Goal: Transaction & Acquisition: Purchase product/service

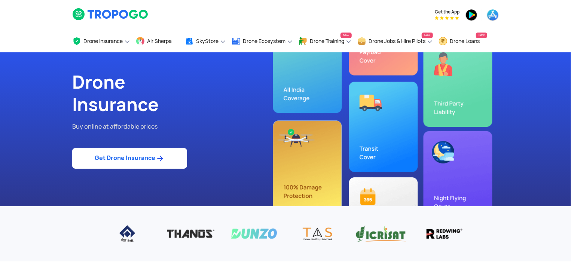
click at [132, 166] on link "Get Drone Insurance" at bounding box center [129, 158] width 115 height 21
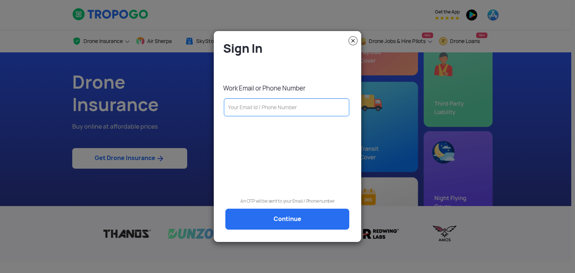
click at [244, 112] on input "text" at bounding box center [286, 107] width 125 height 18
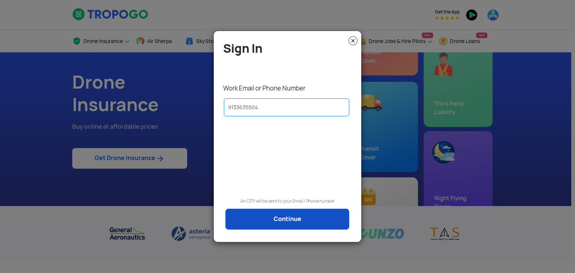
type input "9133635504"
click at [274, 218] on link "Continue" at bounding box center [287, 219] width 124 height 21
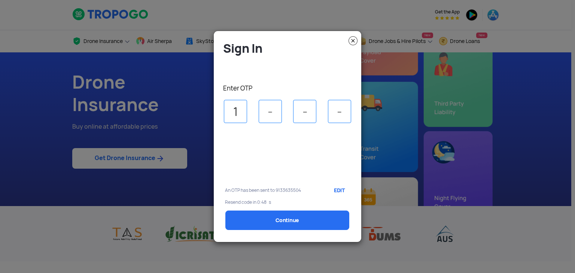
type input "1"
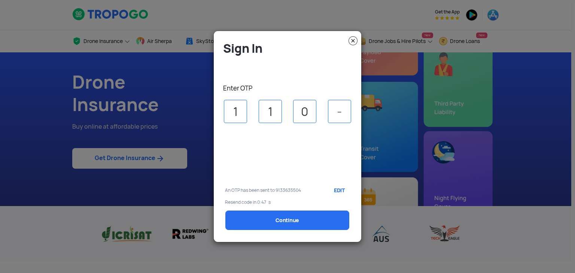
type input "0"
type input "6"
select select "1000000"
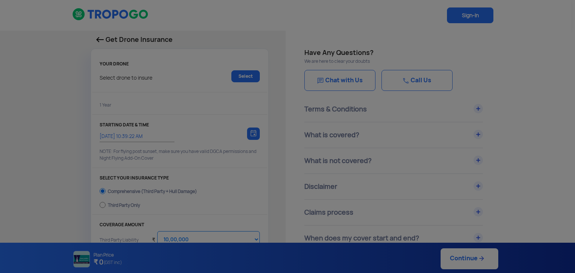
type input "15/10/2025, 10:49:00 AM"
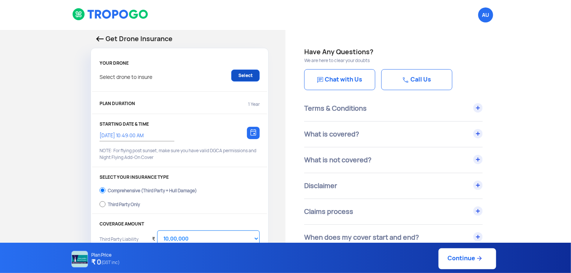
click at [241, 76] on link "Select" at bounding box center [245, 76] width 28 height 12
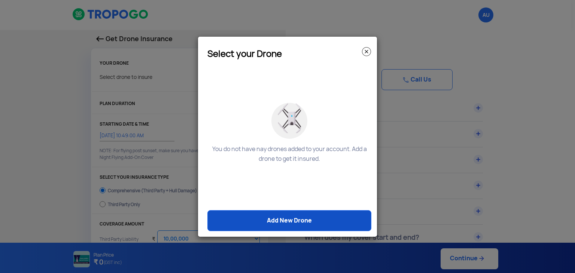
click at [291, 220] on link "Add New Drone" at bounding box center [289, 220] width 164 height 21
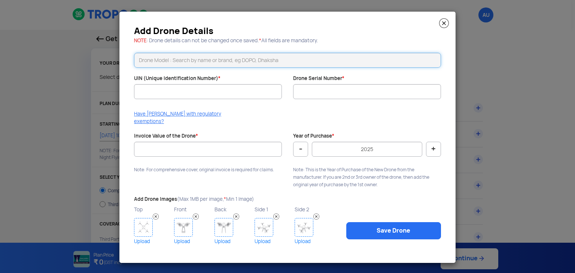
click at [196, 58] on input "text" at bounding box center [287, 60] width 307 height 15
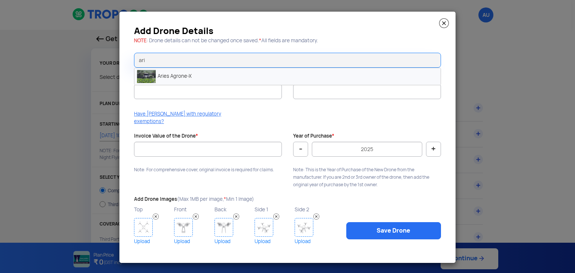
click at [195, 82] on li "Aries Agrone-X" at bounding box center [287, 76] width 306 height 17
type input "Aries Agrone-X"
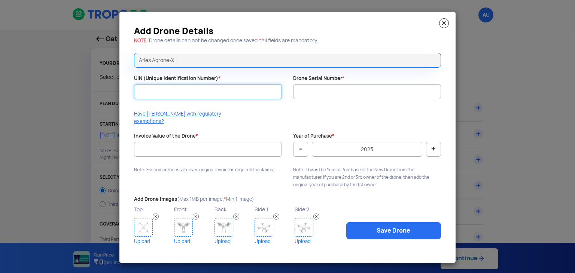
click at [190, 99] on input "UIN (Unique Identification Number) *" at bounding box center [208, 91] width 148 height 15
paste input "UB202500597TC"
type input "UB202500597TC"
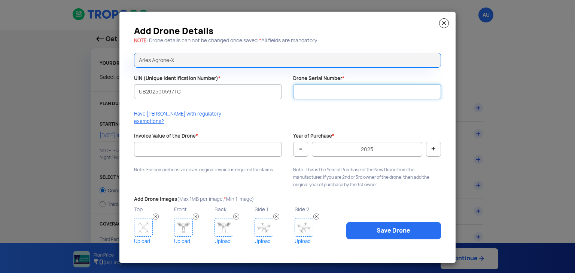
click at [367, 95] on input "Drone Serial Number *" at bounding box center [367, 91] width 148 height 15
type input "a"
click at [334, 94] on input "ASPL-AG-X" at bounding box center [367, 91] width 148 height 15
type input "ASPL-AG-X-0825-0314"
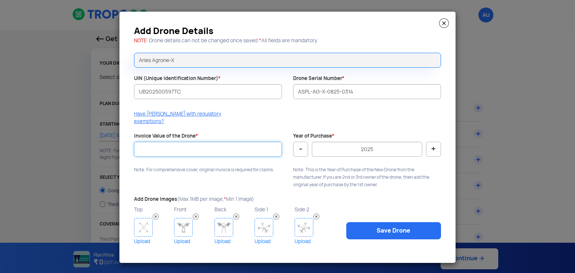
click at [236, 147] on input "Invoice Value of the Drone *" at bounding box center [208, 149] width 148 height 15
type input "787500"
click at [139, 225] on img at bounding box center [143, 227] width 19 height 19
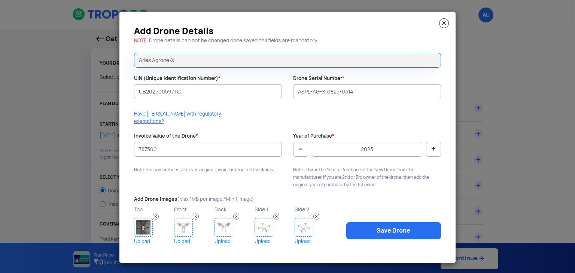
click at [168, 223] on div "Top Upload" at bounding box center [154, 226] width 40 height 42
click at [181, 223] on img at bounding box center [183, 227] width 19 height 19
click at [215, 223] on img at bounding box center [223, 227] width 19 height 19
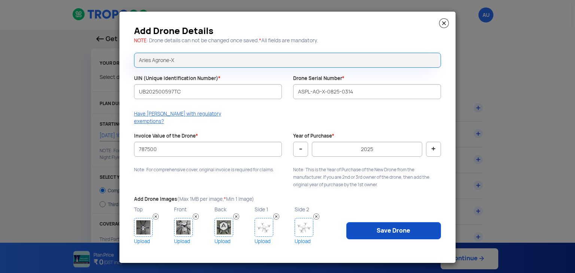
click at [367, 228] on link "Save Drone" at bounding box center [393, 230] width 95 height 17
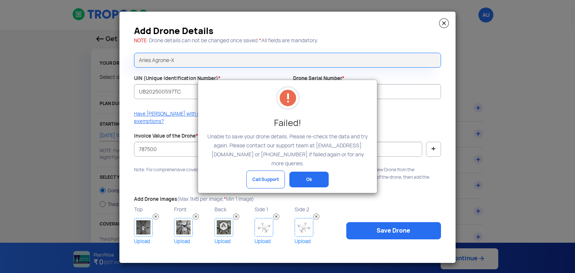
click at [311, 172] on button "Ok" at bounding box center [308, 180] width 39 height 16
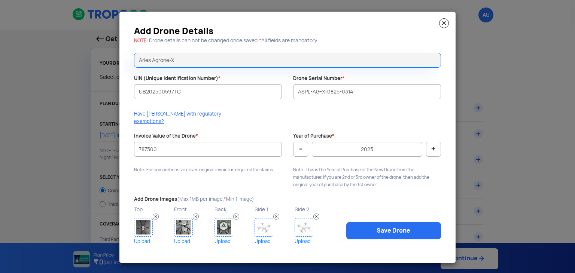
click at [367, 28] on img at bounding box center [444, 23] width 10 height 10
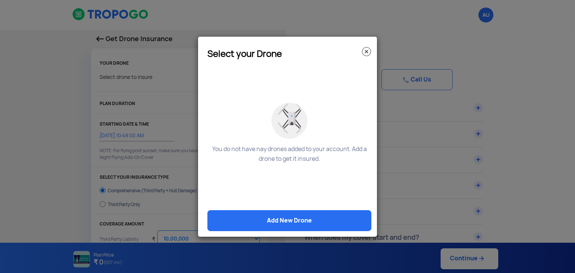
click at [364, 54] on img at bounding box center [366, 51] width 9 height 9
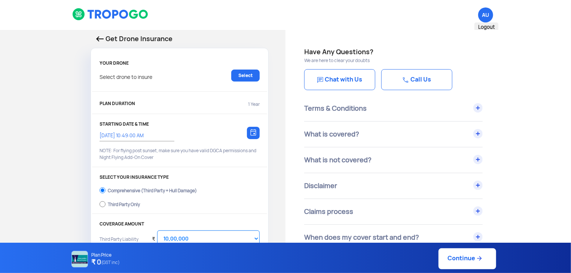
click at [367, 19] on span "AU Logout" at bounding box center [485, 14] width 15 height 15
click at [367, 15] on span "AU Logout" at bounding box center [485, 14] width 15 height 15
click at [246, 78] on link "Select" at bounding box center [245, 76] width 28 height 12
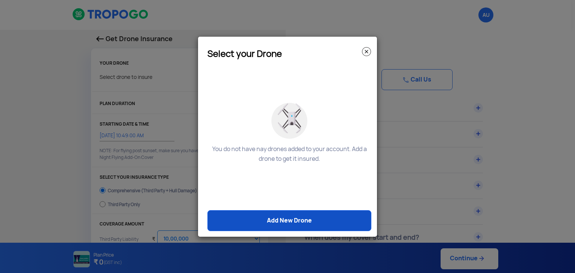
click at [312, 219] on link "Add New Drone" at bounding box center [289, 220] width 164 height 21
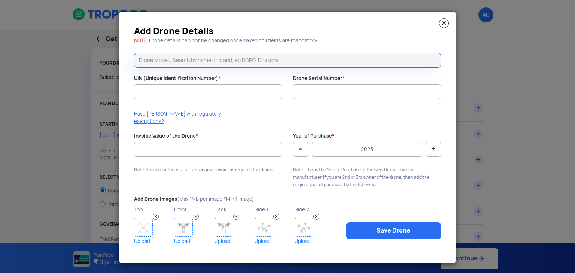
click at [238, 55] on div at bounding box center [287, 60] width 318 height 26
click at [228, 67] on input "text" at bounding box center [287, 60] width 307 height 15
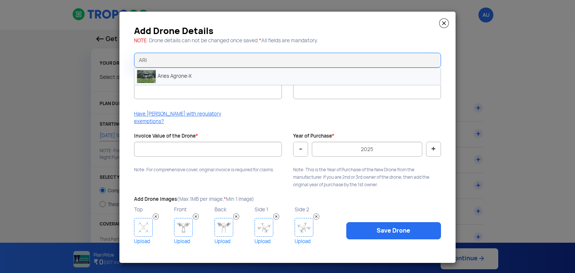
click at [212, 78] on li "Aries Agrone-X" at bounding box center [287, 76] width 306 height 17
type input "Aries Agrone-X"
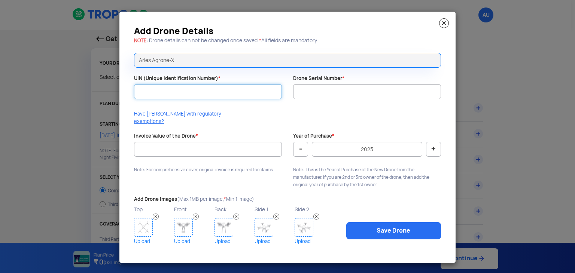
click at [205, 94] on input "UIN (Unique Identification Number) *" at bounding box center [208, 91] width 148 height 15
paste input "UB202500597TC"
type input "UB202500597TC"
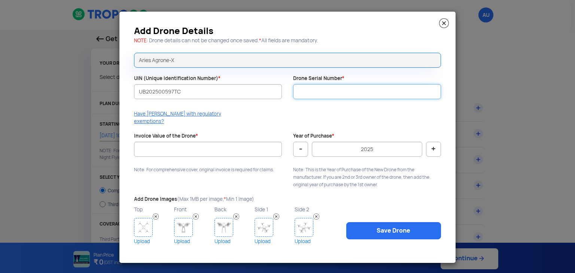
click at [338, 99] on input "Drone Serial Number *" at bounding box center [367, 91] width 148 height 15
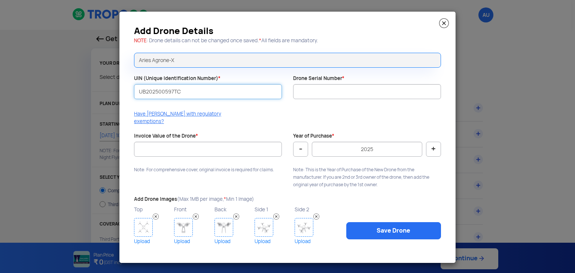
click at [137, 97] on input "UB202500597TC" at bounding box center [208, 91] width 148 height 15
click at [190, 95] on input "UB202500597TC" at bounding box center [208, 91] width 148 height 15
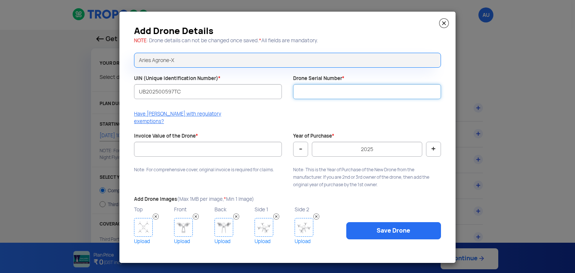
click at [358, 99] on input "Drone Serial Number *" at bounding box center [367, 91] width 148 height 15
type input "a"
type input "ASPL-AG-X-0825-0314"
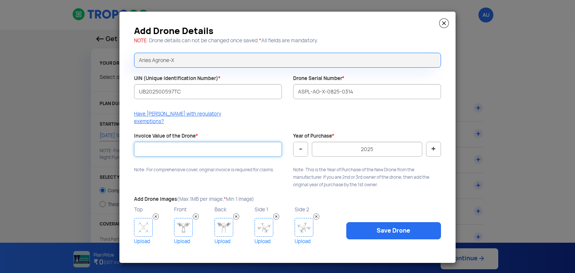
click at [225, 147] on input "Invoice Value of the Drone *" at bounding box center [208, 149] width 148 height 15
type input "787500"
click at [140, 225] on img at bounding box center [143, 227] width 19 height 19
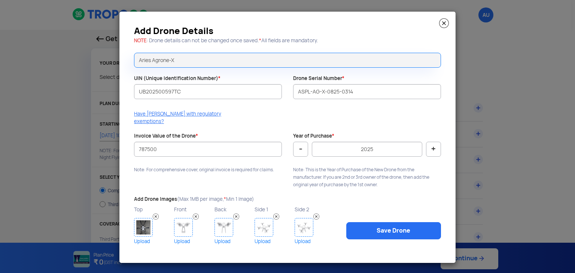
click at [181, 223] on img at bounding box center [183, 227] width 19 height 19
click at [225, 219] on img at bounding box center [223, 227] width 19 height 19
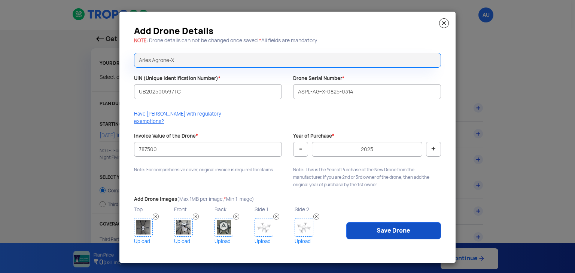
click at [367, 229] on link "Save Drone" at bounding box center [393, 230] width 95 height 17
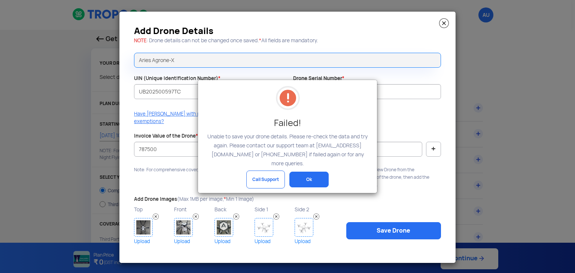
click at [308, 172] on button "Ok" at bounding box center [308, 180] width 39 height 16
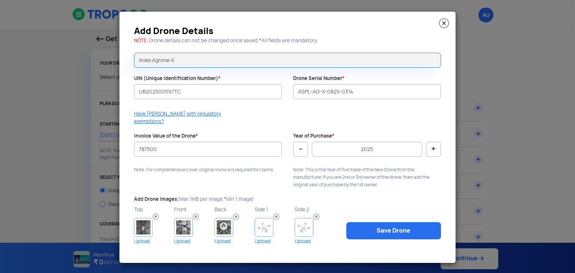
click at [235, 214] on img at bounding box center [236, 217] width 6 height 6
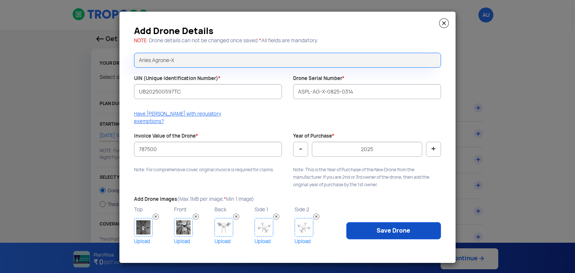
click at [367, 228] on link "Save Drone" at bounding box center [393, 230] width 95 height 17
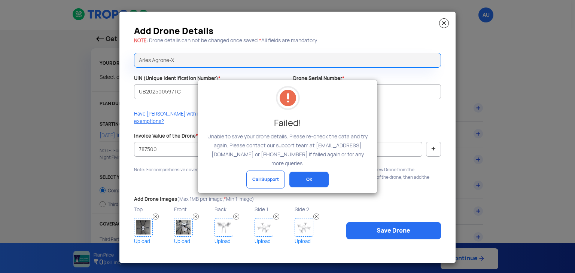
click at [307, 172] on button "Ok" at bounding box center [308, 180] width 39 height 16
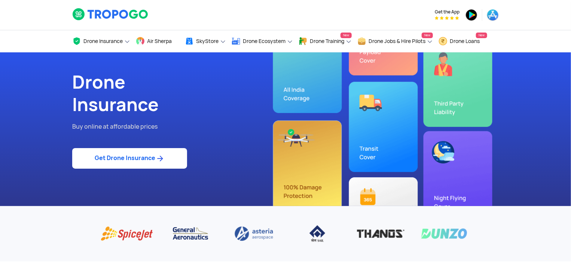
select select "1000000"
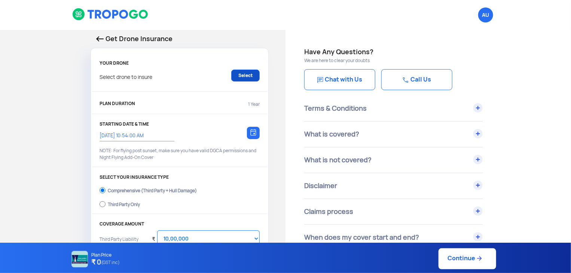
click at [240, 76] on link "Select" at bounding box center [245, 76] width 28 height 12
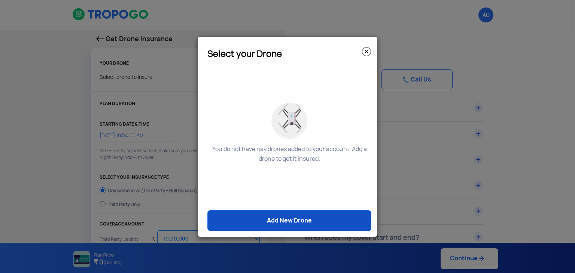
click at [302, 223] on link "Add New Drone" at bounding box center [289, 220] width 164 height 21
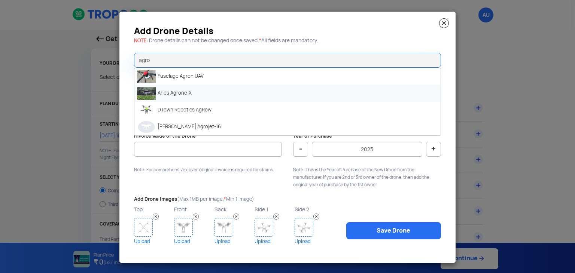
click at [180, 96] on li "Aries Agrone-X" at bounding box center [287, 93] width 306 height 17
type input "Aries Agrone-X"
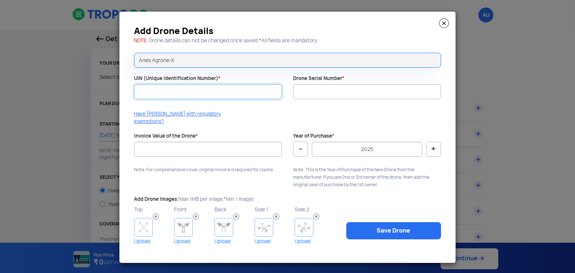
click at [178, 94] on input "UIN (Unique Identification Number) *" at bounding box center [208, 91] width 148 height 15
paste input "UB202500597TC"
click at [138, 95] on input "UB202500597TC" at bounding box center [208, 91] width 148 height 15
type input "UB202500597TC"
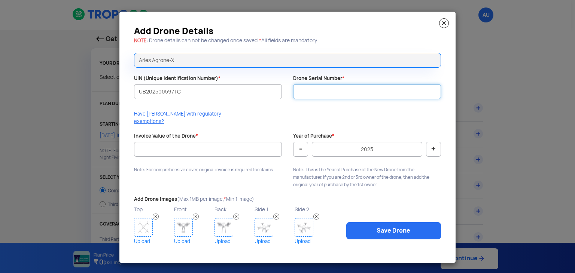
click at [323, 97] on input "Drone Serial Number *" at bounding box center [367, 91] width 148 height 15
type input "ASPL-AG-X-0825-0314"
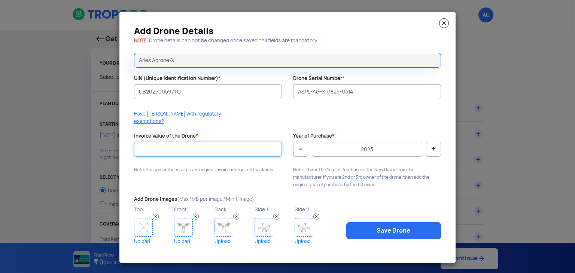
click at [182, 145] on input "Invoice Value of the Drone *" at bounding box center [208, 149] width 148 height 15
type input "787500"
click at [140, 222] on img at bounding box center [143, 227] width 19 height 19
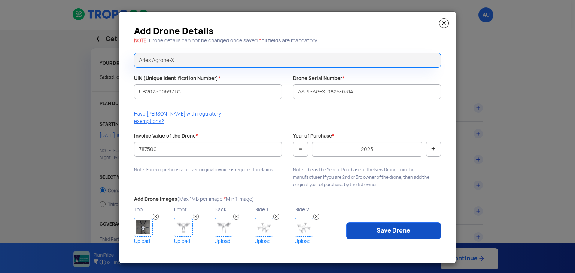
click at [400, 225] on link "Save Drone" at bounding box center [393, 230] width 95 height 17
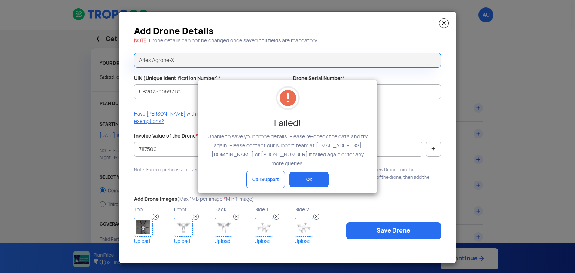
click at [317, 177] on button "Ok" at bounding box center [308, 180] width 39 height 16
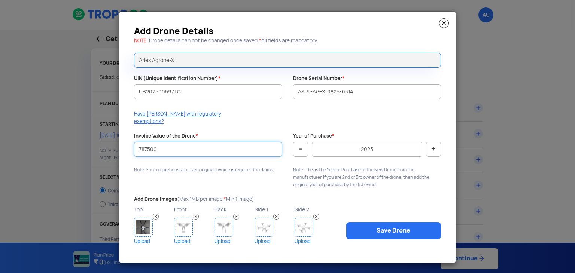
click at [189, 144] on input "787500" at bounding box center [208, 149] width 148 height 15
click at [433, 142] on button "+" at bounding box center [433, 149] width 15 height 15
click at [305, 142] on button "-" at bounding box center [300, 149] width 15 height 15
click at [433, 146] on button "+" at bounding box center [433, 149] width 15 height 15
type input "2025"
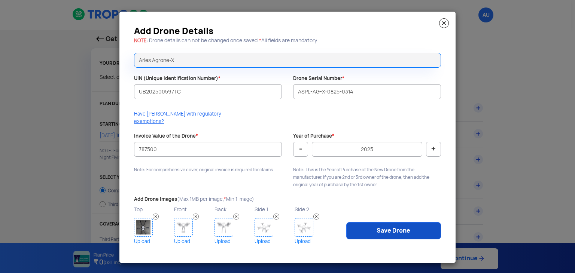
click at [401, 231] on link "Save Drone" at bounding box center [393, 230] width 95 height 17
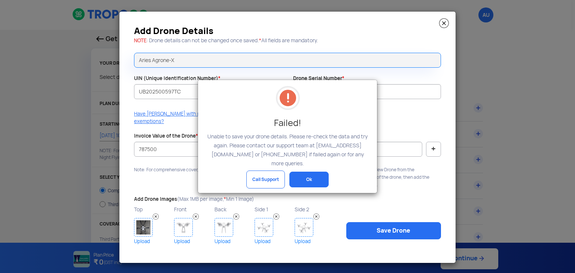
click at [310, 177] on button "Ok" at bounding box center [308, 180] width 39 height 16
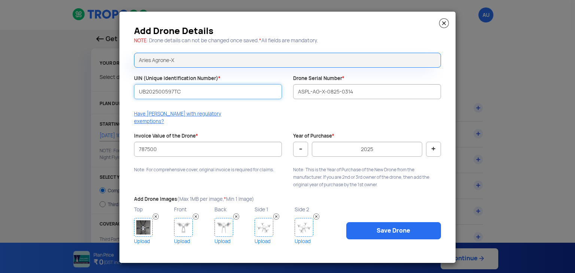
click at [213, 92] on input "UB202500597TC" at bounding box center [208, 91] width 148 height 15
click at [366, 86] on div "Drone Serial Number * ASPL-AG-X-0825-0314" at bounding box center [366, 90] width 159 height 31
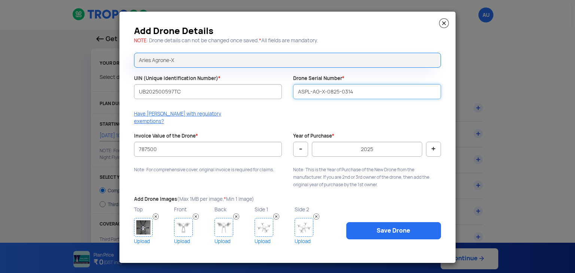
click at [365, 89] on input "ASPL-AG-X-0825-0314" at bounding box center [367, 91] width 148 height 15
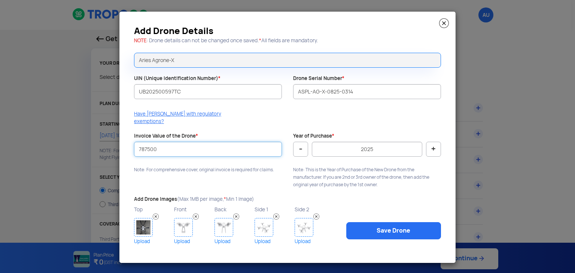
click at [221, 142] on input "787500" at bounding box center [208, 149] width 148 height 15
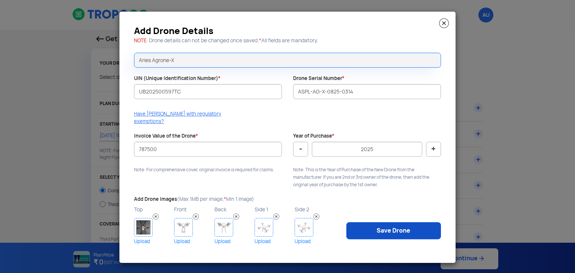
click at [404, 223] on link "Save Drone" at bounding box center [393, 230] width 95 height 17
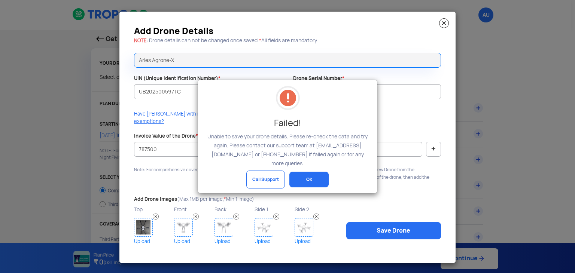
click at [313, 172] on button "Ok" at bounding box center [308, 180] width 39 height 16
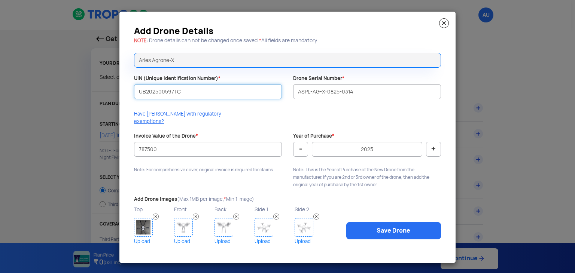
click at [188, 97] on input "UB202500597TC" at bounding box center [208, 91] width 148 height 15
click at [140, 94] on input "UB202500597TC" at bounding box center [208, 91] width 148 height 15
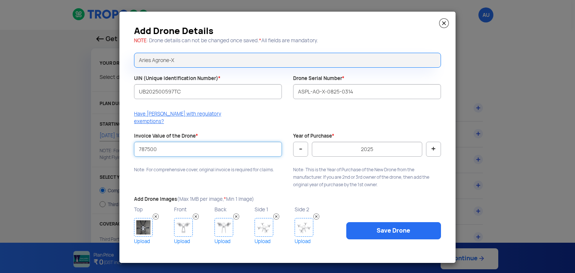
click at [204, 144] on input "787500" at bounding box center [208, 149] width 148 height 15
click at [445, 28] on img at bounding box center [444, 23] width 10 height 10
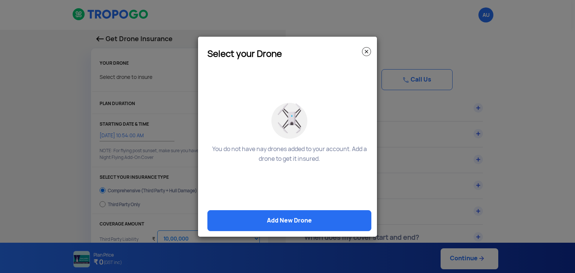
click at [364, 54] on img at bounding box center [366, 51] width 9 height 9
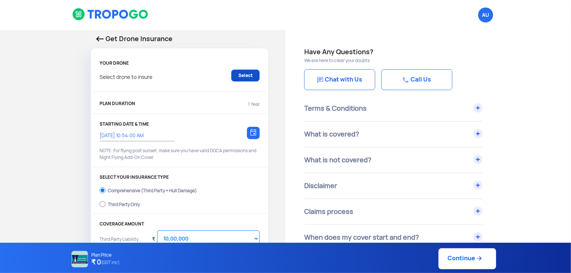
click at [249, 78] on link "Select" at bounding box center [245, 76] width 28 height 12
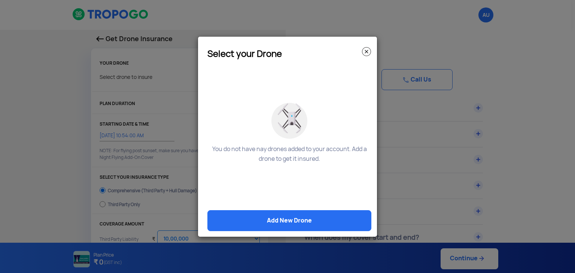
click at [368, 51] on img at bounding box center [366, 51] width 9 height 9
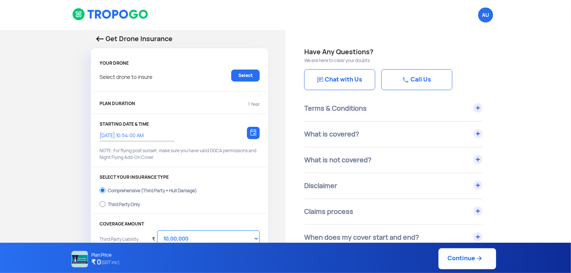
click at [110, 16] on img at bounding box center [110, 14] width 77 height 13
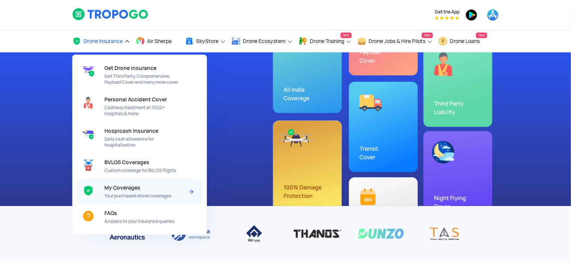
click at [134, 196] on span "Your purchased drone coverages" at bounding box center [143, 196] width 79 height 6
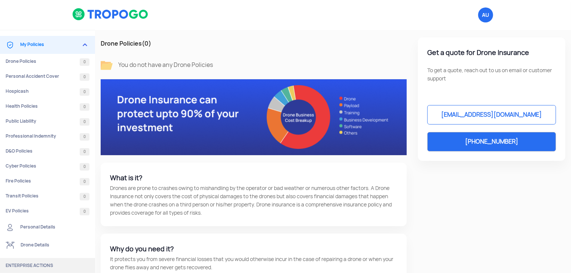
click at [103, 19] on img at bounding box center [110, 14] width 77 height 13
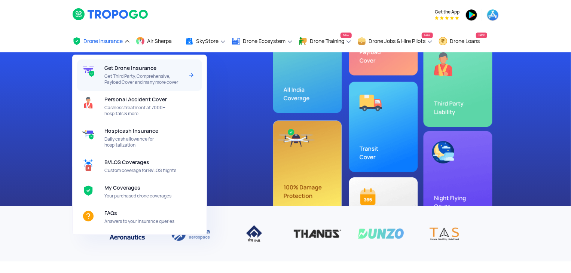
click at [127, 71] on span "Get Drone Insurance" at bounding box center [130, 68] width 52 height 6
